Goal: Task Accomplishment & Management: Manage account settings

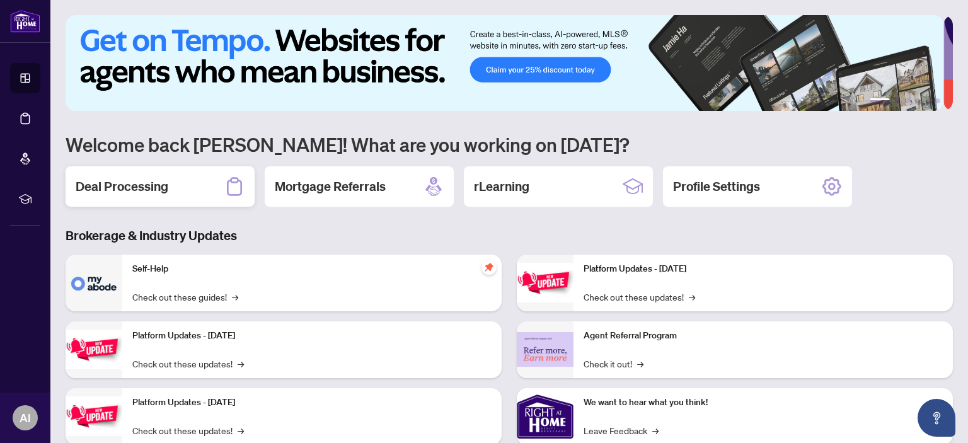
click at [124, 181] on h2 "Deal Processing" at bounding box center [122, 187] width 93 height 18
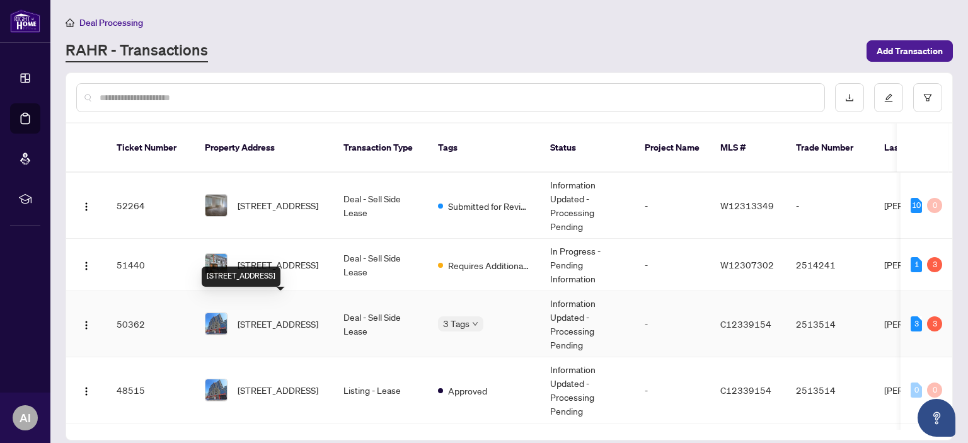
click at [304, 317] on span "[STREET_ADDRESS]" at bounding box center [278, 324] width 81 height 14
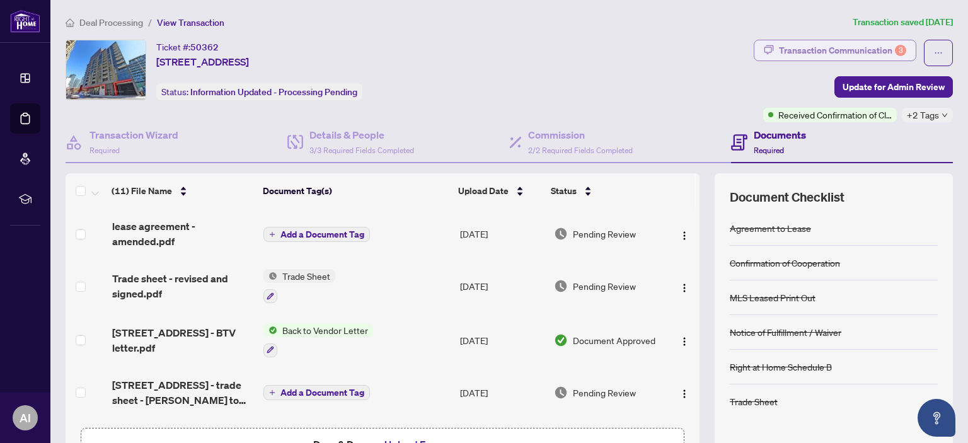
click at [855, 50] on div "Transaction Communication 3" at bounding box center [842, 50] width 127 height 20
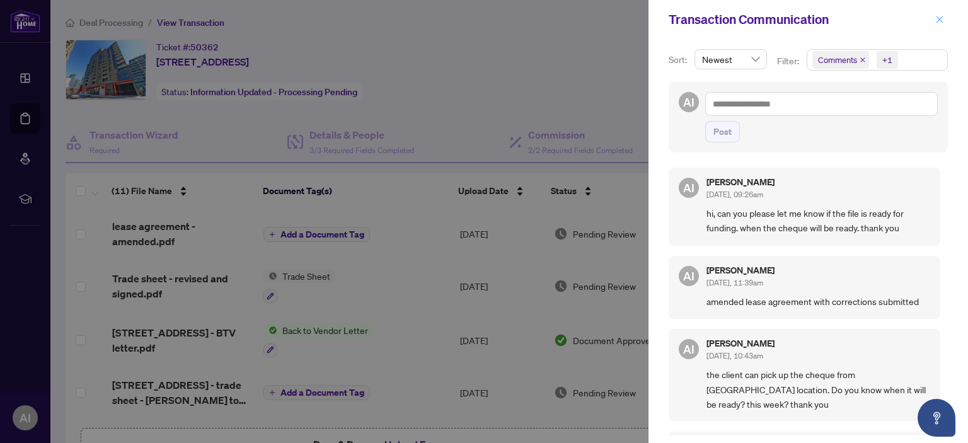
click at [938, 16] on icon "close" at bounding box center [939, 19] width 9 height 9
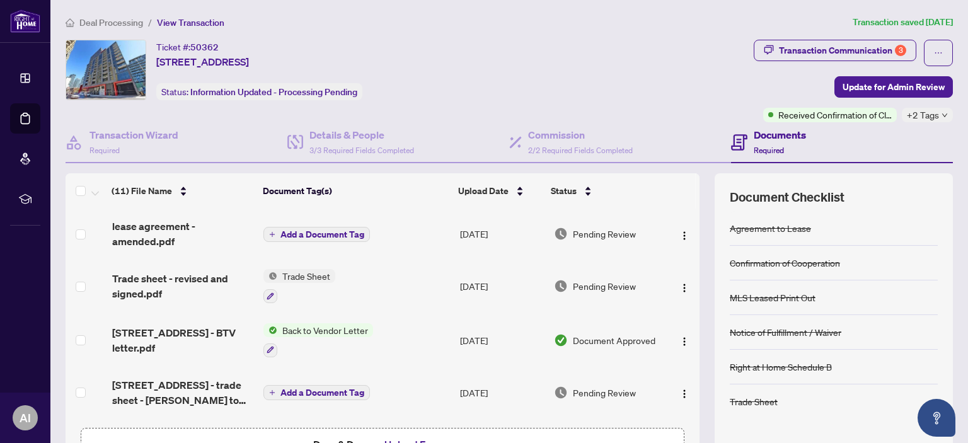
click at [103, 20] on span "Deal Processing" at bounding box center [111, 22] width 64 height 11
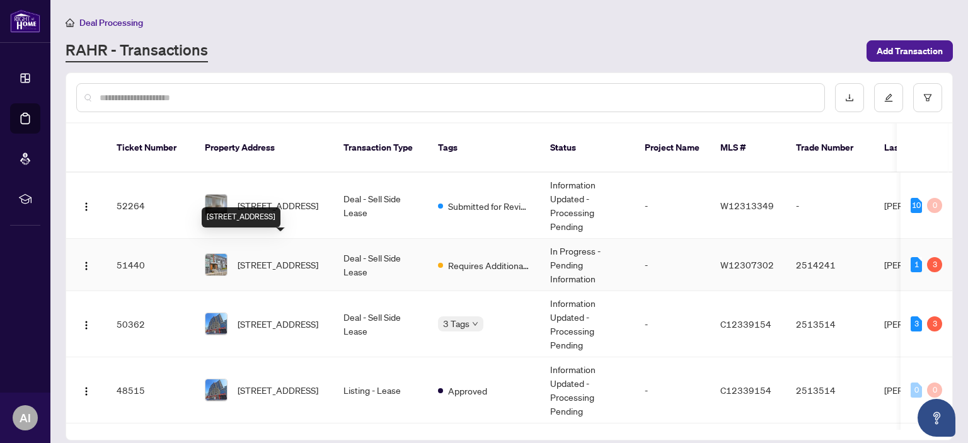
click at [250, 258] on span "[STREET_ADDRESS]" at bounding box center [278, 265] width 81 height 14
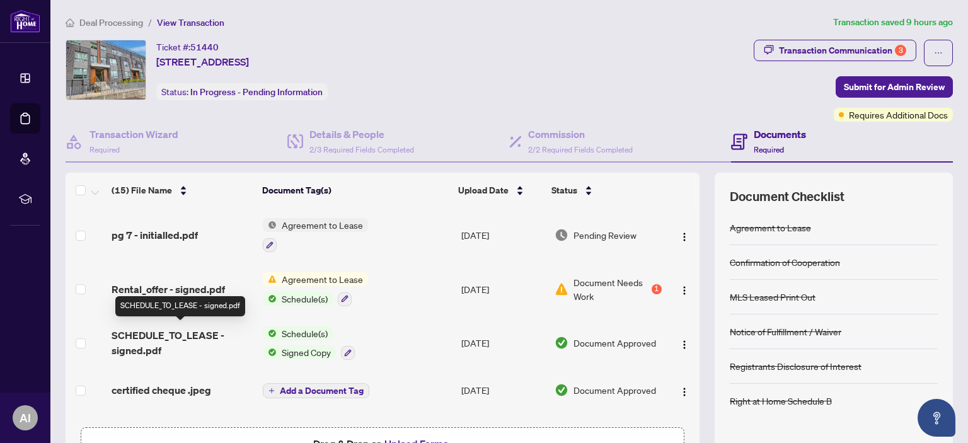
click at [166, 335] on span "SCHEDULE_TO_LEASE - signed.pdf" at bounding box center [182, 343] width 141 height 30
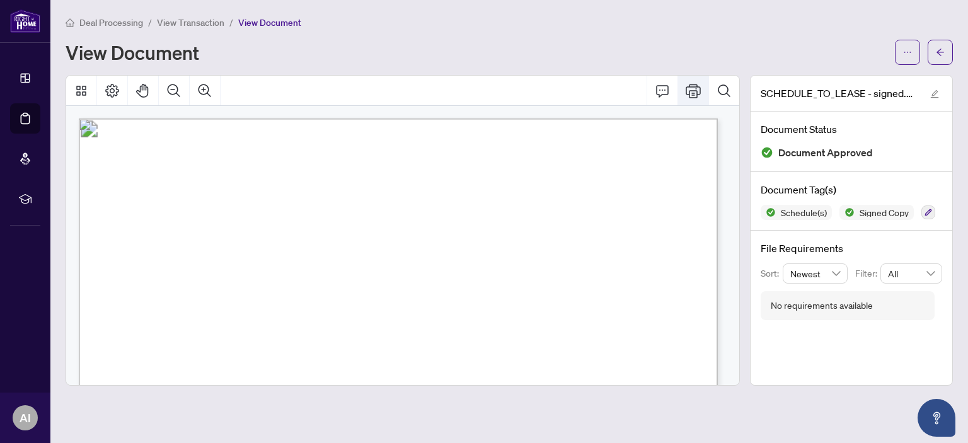
click at [691, 90] on icon "Print" at bounding box center [693, 91] width 15 height 14
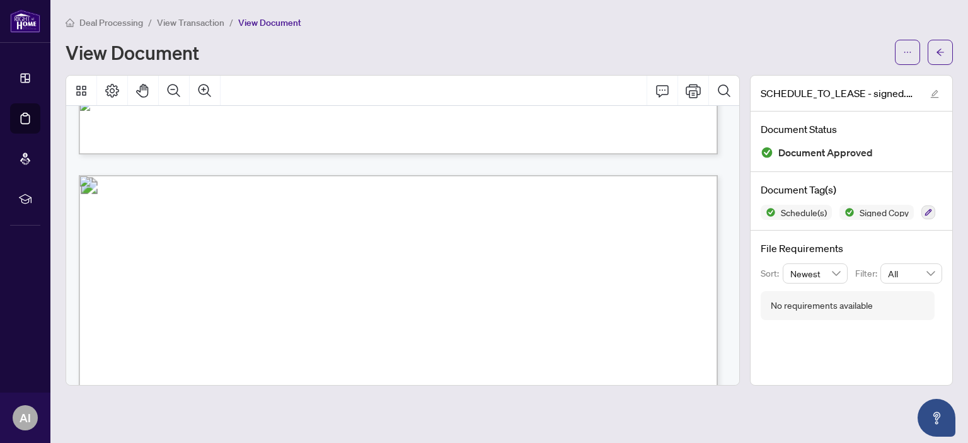
click at [187, 23] on span "View Transaction" at bounding box center [190, 22] width 67 height 11
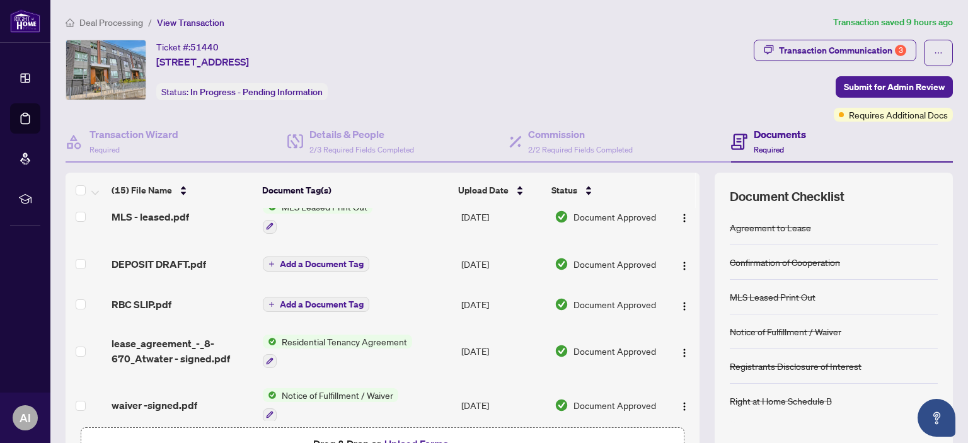
scroll to position [378, 0]
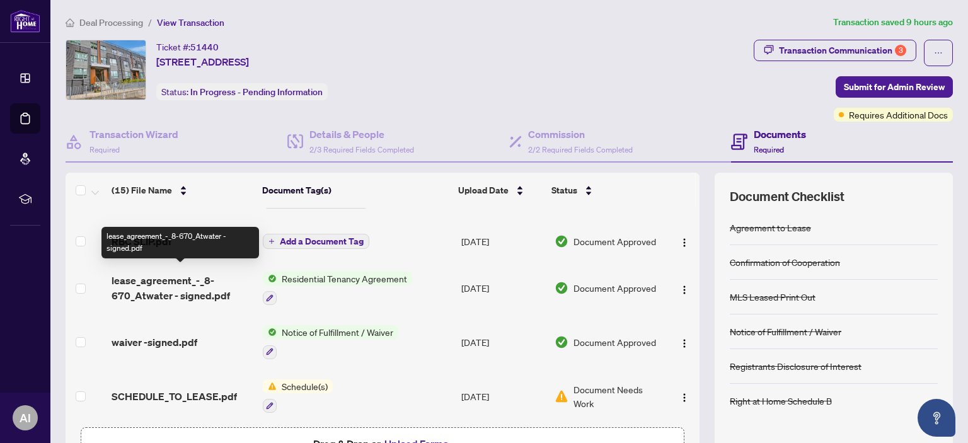
click at [181, 285] on span "lease_agreement_-_8-670_Atwater - signed.pdf" at bounding box center [182, 288] width 141 height 30
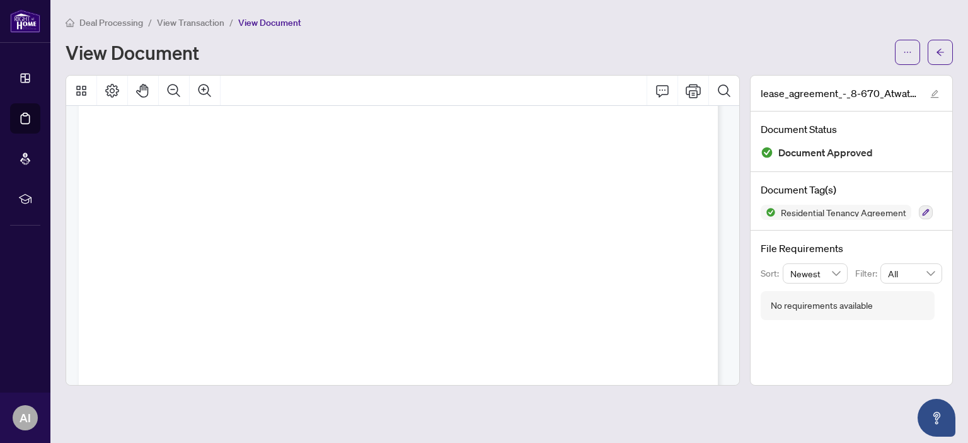
scroll to position [10714, 0]
click at [209, 20] on span "View Transaction" at bounding box center [190, 22] width 67 height 11
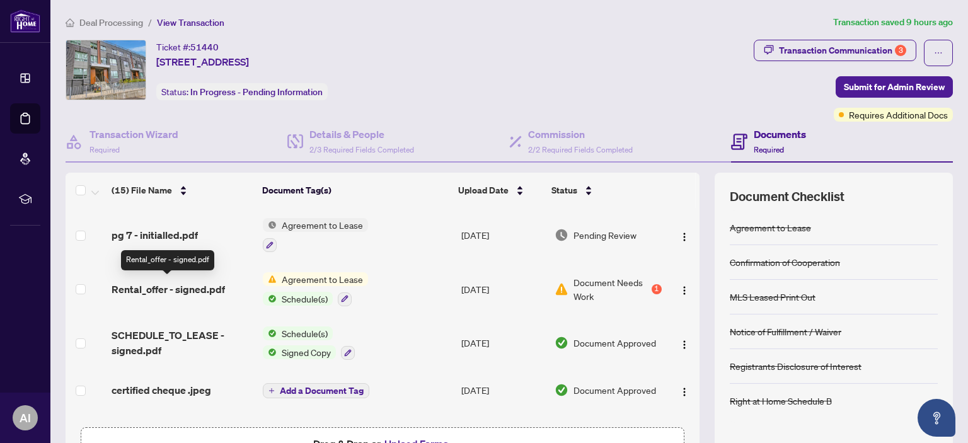
click at [169, 288] on span "Rental_offer - signed.pdf" at bounding box center [168, 289] width 113 height 15
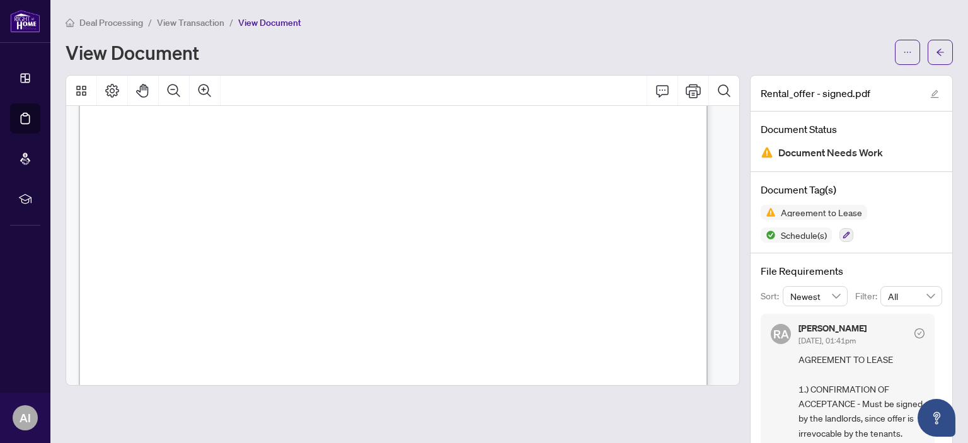
scroll to position [6806, 0]
click at [689, 88] on icon "Print" at bounding box center [693, 90] width 15 height 15
click at [182, 21] on span "View Transaction" at bounding box center [190, 22] width 67 height 11
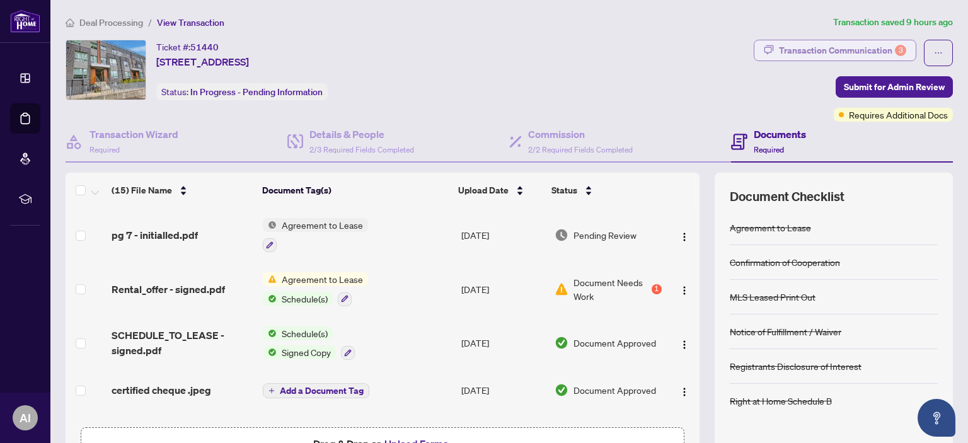
click at [845, 49] on div "Transaction Communication 3" at bounding box center [842, 50] width 127 height 20
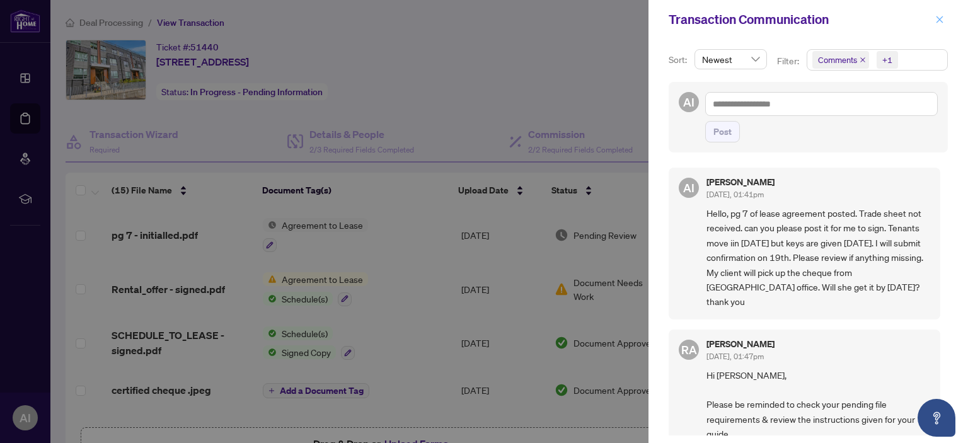
click at [938, 20] on icon "close" at bounding box center [939, 19] width 9 height 9
